Goal: Find specific page/section: Find specific page/section

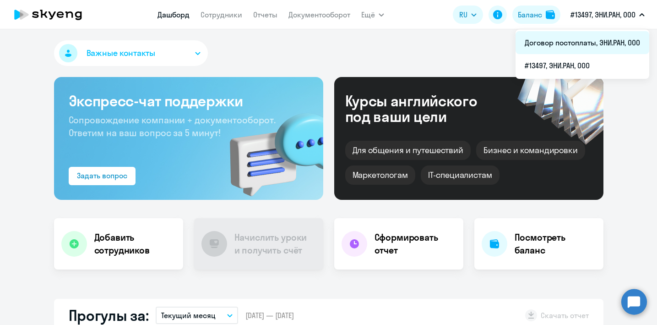
click at [607, 47] on li "Договор постоплаты, ЭНИ.РАН, ООО" at bounding box center [583, 42] width 134 height 23
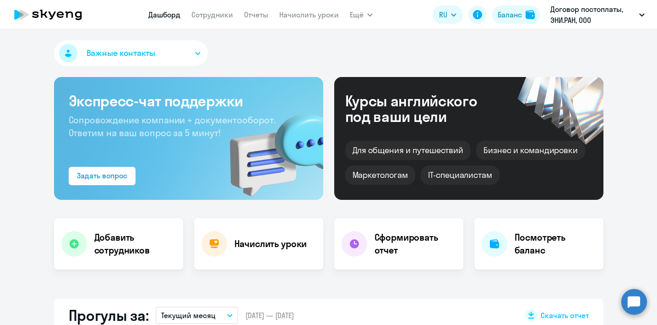
select select "30"
click at [221, 16] on link "Сотрудники" at bounding box center [213, 14] width 42 height 9
select select "30"
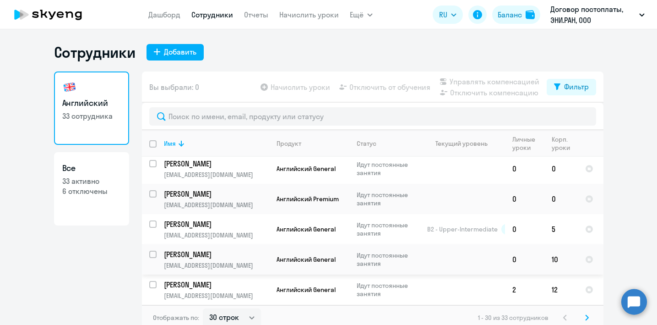
scroll to position [745, 0]
